Goal: Check status: Check status

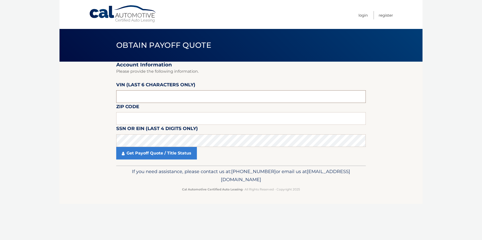
click at [158, 100] on input "text" at bounding box center [240, 96] width 249 height 13
paste input "147084"
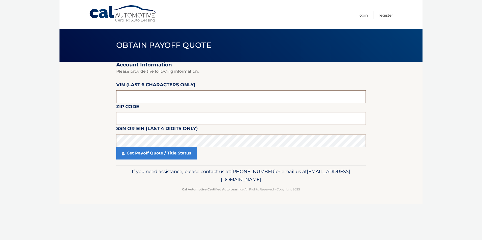
type input "147084"
paste input "33149"
type input "33149"
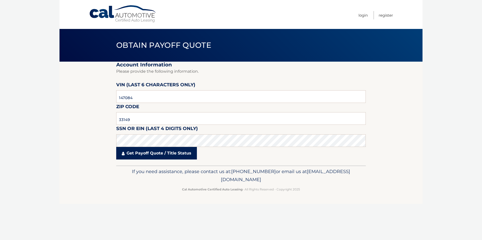
click at [173, 151] on link "Get Payoff Quote / Title Status" at bounding box center [156, 153] width 81 height 13
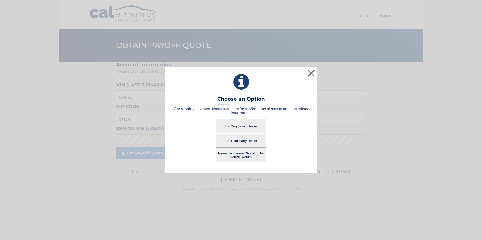
click at [244, 125] on button "For Originating Dealer" at bounding box center [241, 126] width 50 height 14
click at [230, 125] on button "For Originating Dealer" at bounding box center [241, 126] width 50 height 14
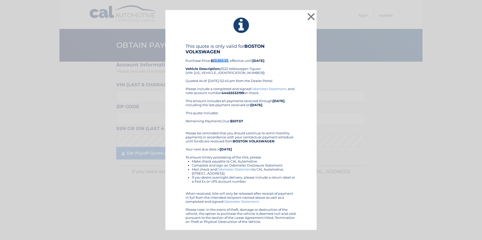
drag, startPoint x: 213, startPoint y: 60, endPoint x: 228, endPoint y: 60, distance: 15.6
click at [228, 60] on b "$22,632.32" at bounding box center [220, 61] width 18 height 4
copy b "22,632.32"
